Goal: Find specific page/section

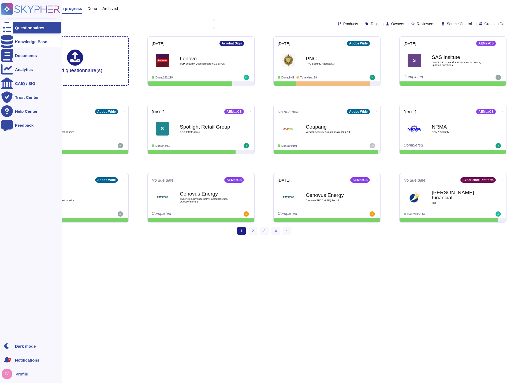
click at [9, 41] on icon at bounding box center [7, 41] width 12 height 13
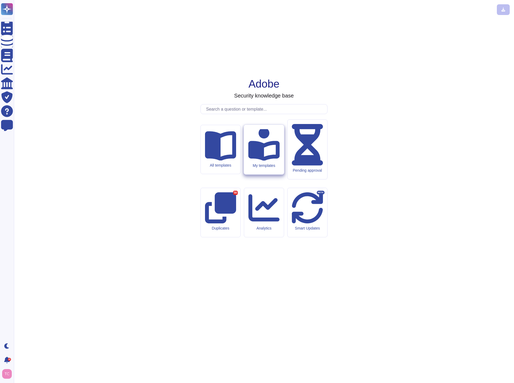
click at [260, 161] on icon at bounding box center [263, 144] width 31 height 33
